Goal: Task Accomplishment & Management: Use online tool/utility

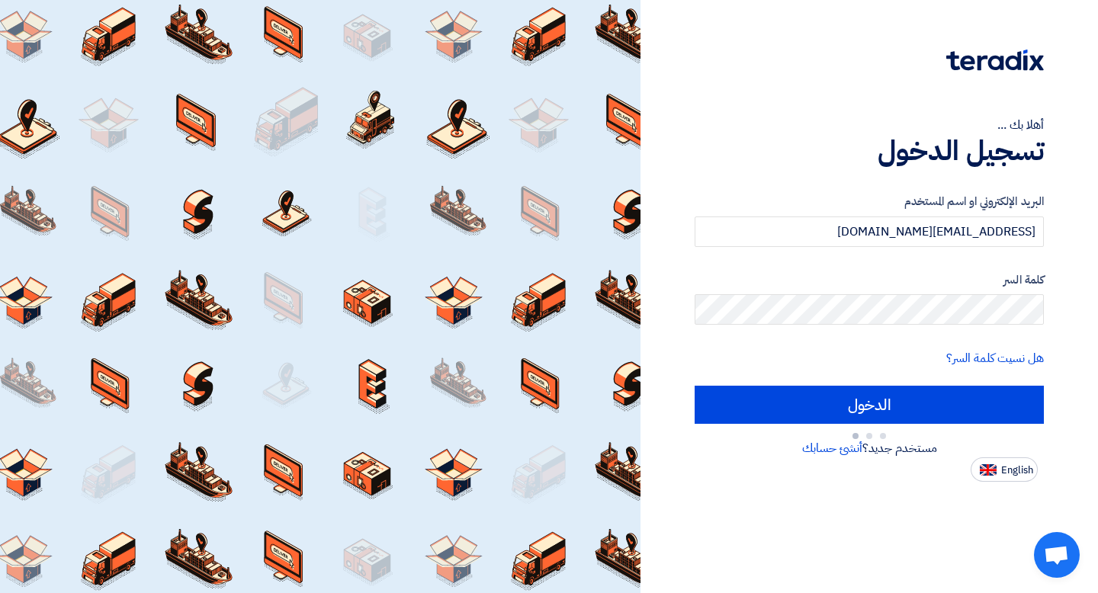
type input "Sign in"
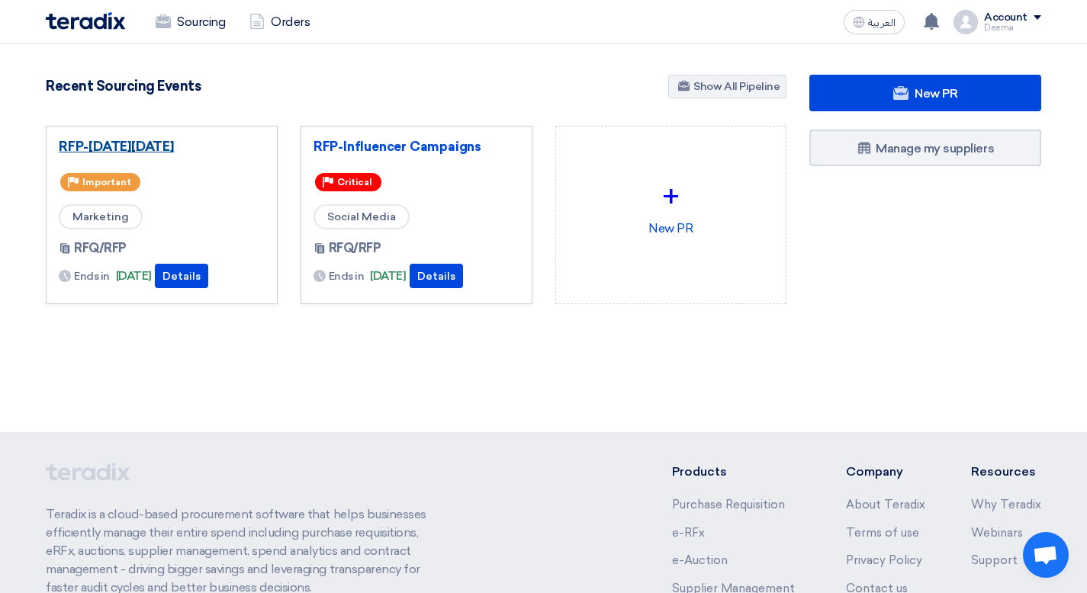
click at [164, 147] on link "RFP-[DATE][DATE]" at bounding box center [162, 146] width 206 height 15
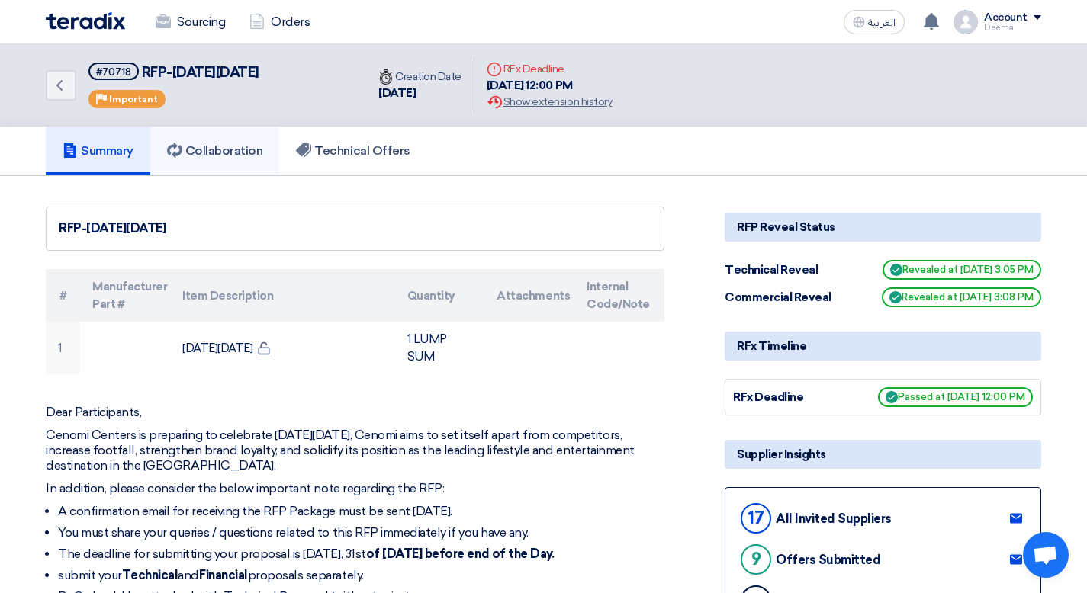
click at [279, 155] on link "Collaboration" at bounding box center [215, 151] width 130 height 49
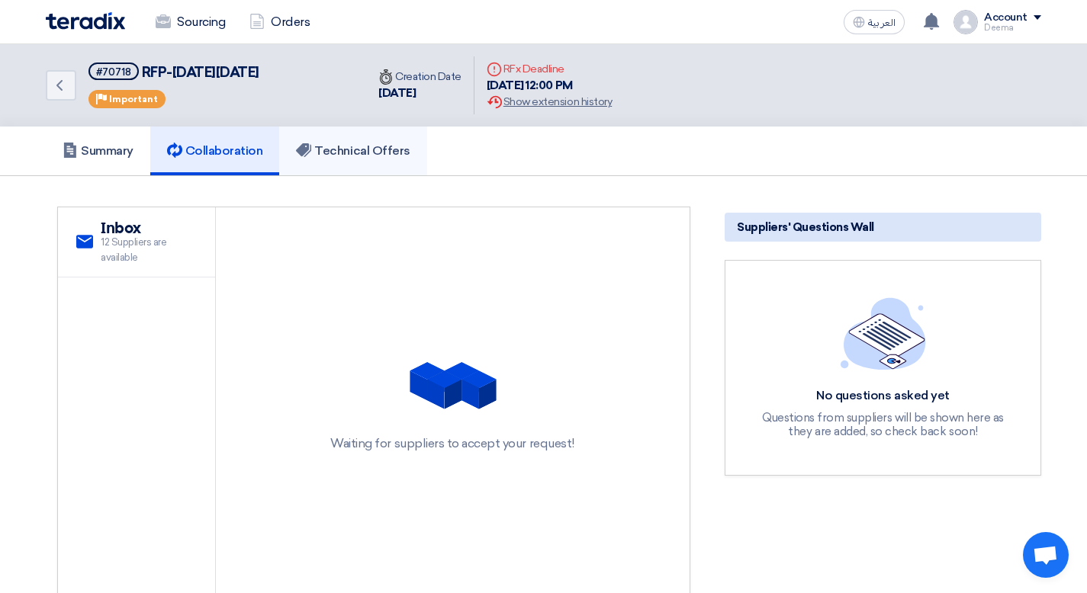
click at [329, 165] on link "Technical Offers" at bounding box center [352, 151] width 147 height 49
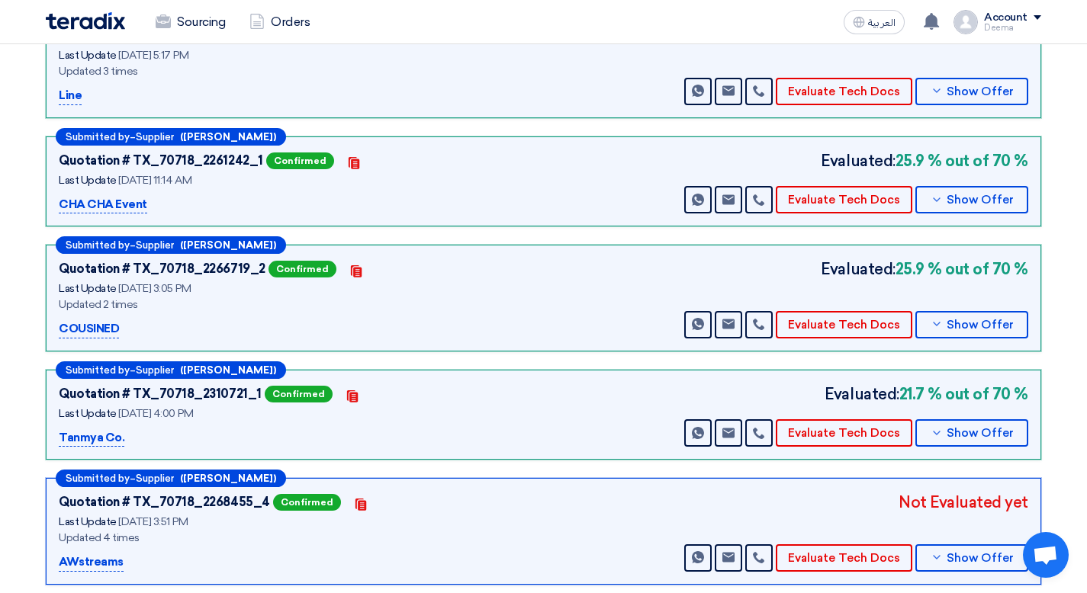
scroll to position [1089, 0]
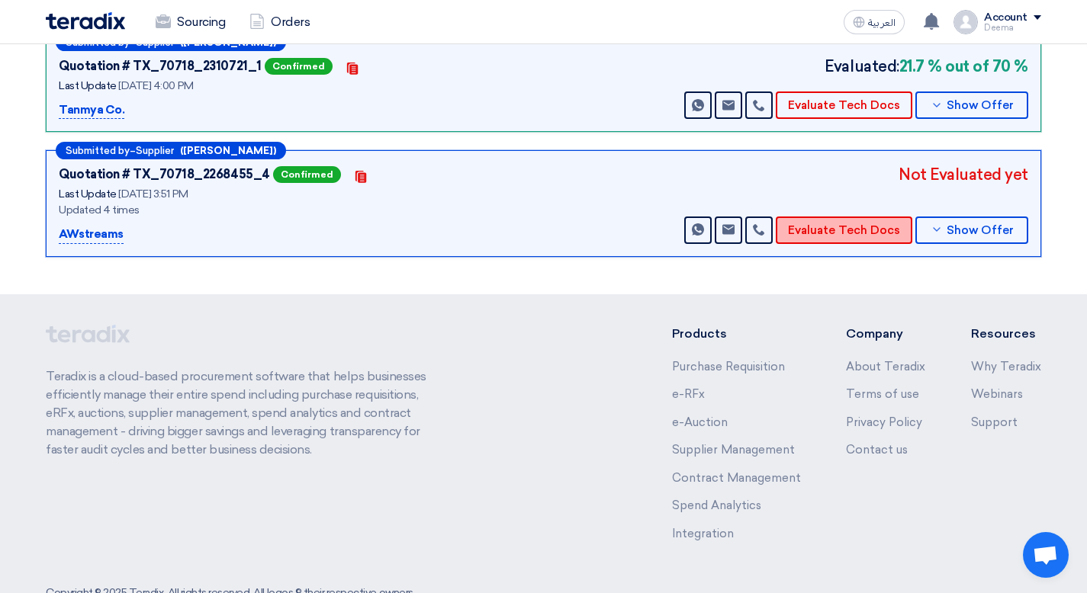
click at [856, 237] on button "Evaluate Tech Docs" at bounding box center [844, 230] width 137 height 27
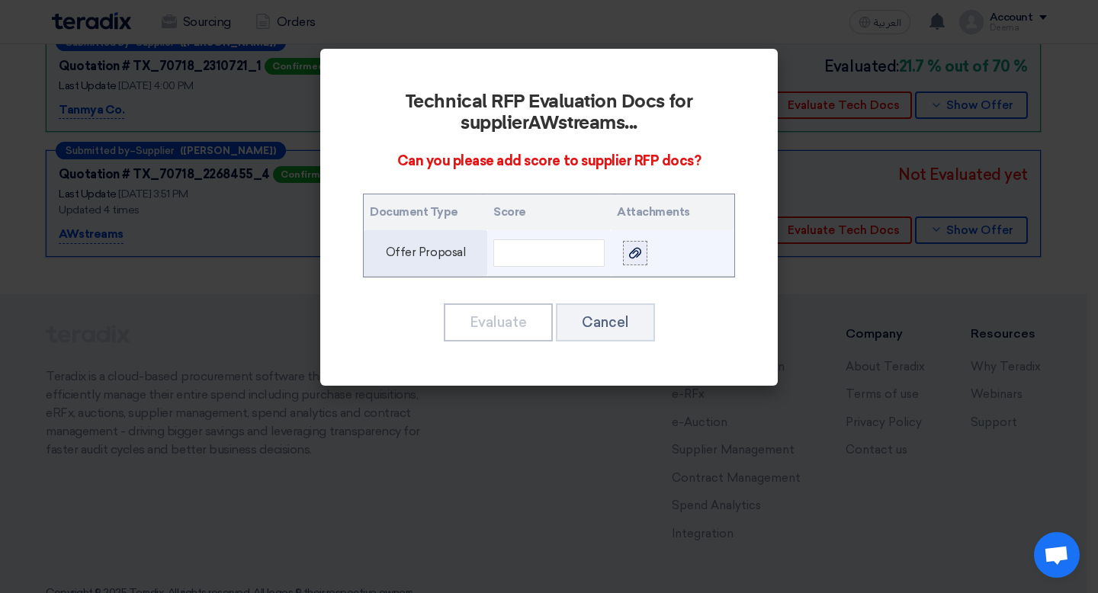
click at [645, 247] on label at bounding box center [635, 253] width 24 height 24
click at [0, 0] on input "file" at bounding box center [0, 0] width 0 height 0
click at [561, 241] on input "text" at bounding box center [548, 252] width 111 height 27
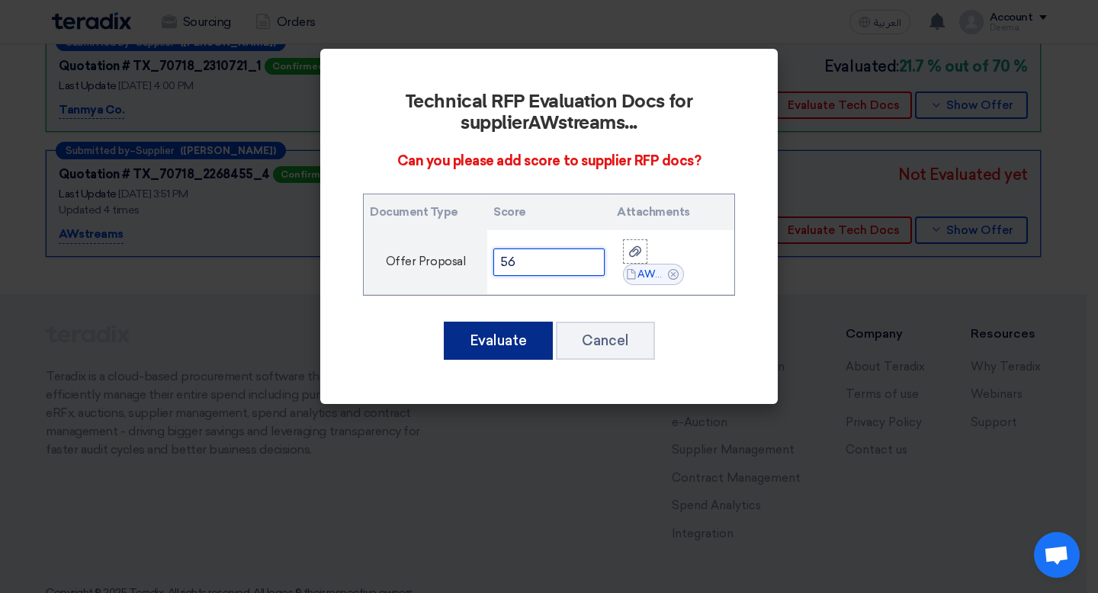
type input "56"
click at [486, 336] on button "Evaluate" at bounding box center [498, 341] width 109 height 38
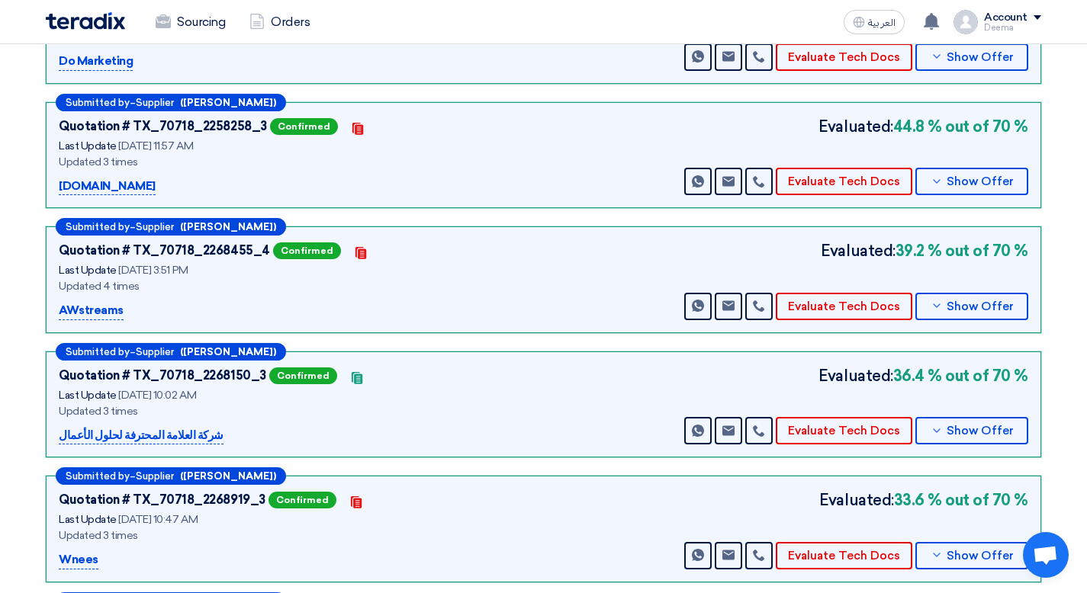
scroll to position [69, 0]
